Goal: Navigation & Orientation: Find specific page/section

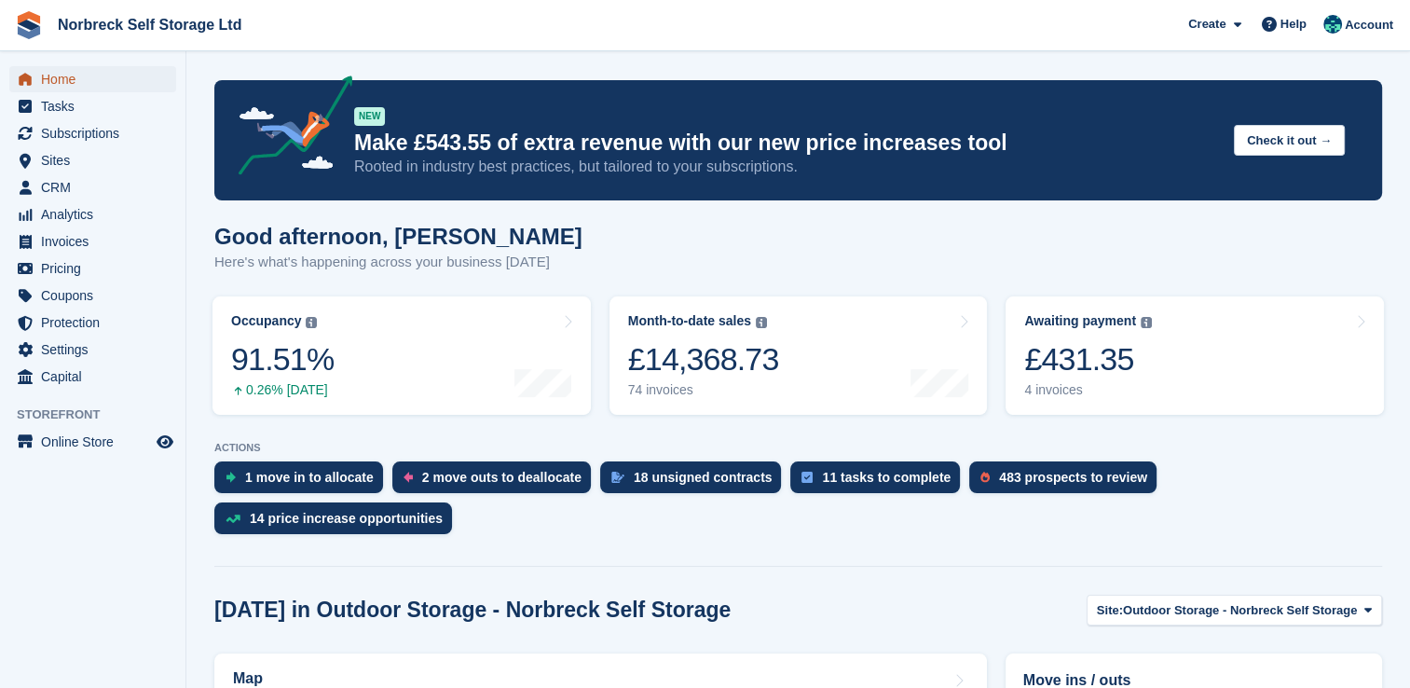
click at [79, 80] on span "Home" at bounding box center [97, 79] width 112 height 26
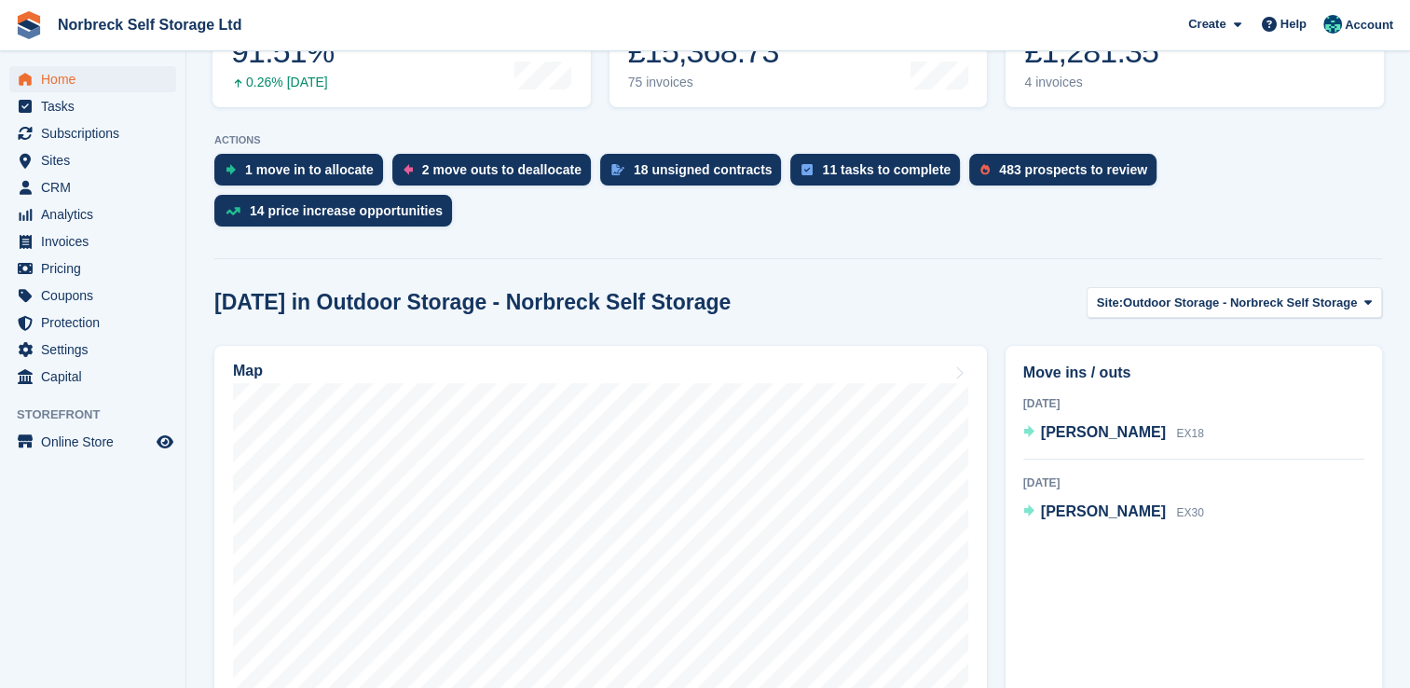
scroll to position [306, 0]
